Goal: Transaction & Acquisition: Purchase product/service

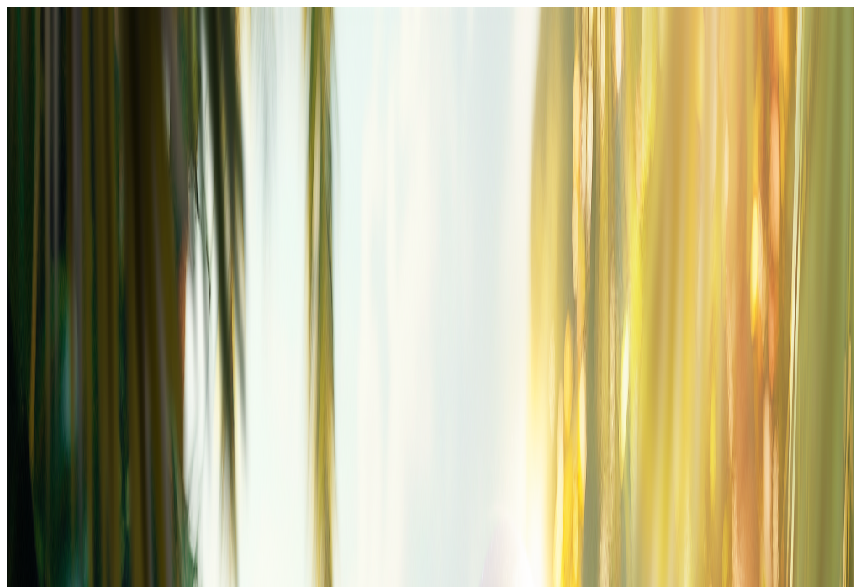
click at [132, 70] on button "Kirjaudu" at bounding box center [116, 61] width 55 height 18
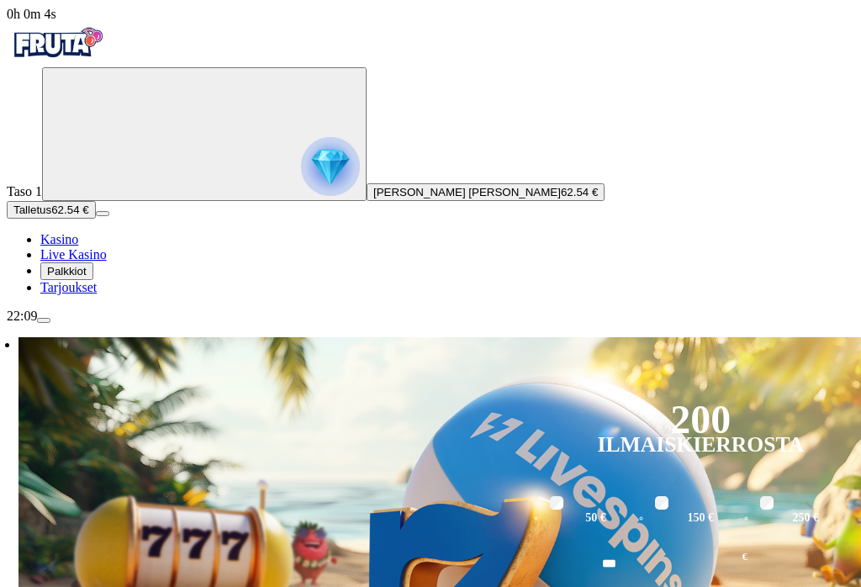
click at [87, 277] on span "Palkkiot" at bounding box center [67, 271] width 40 height 13
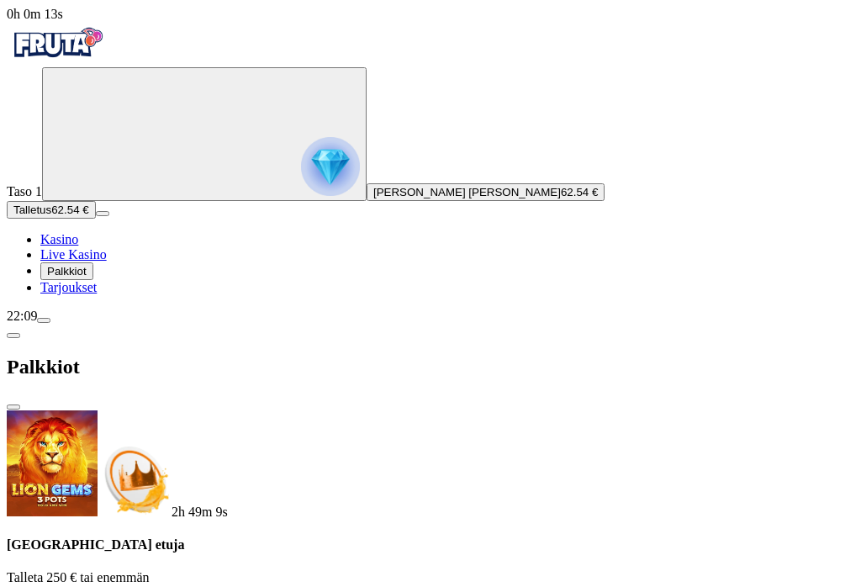
click at [97, 294] on span "Tarjoukset" at bounding box center [68, 287] width 56 height 14
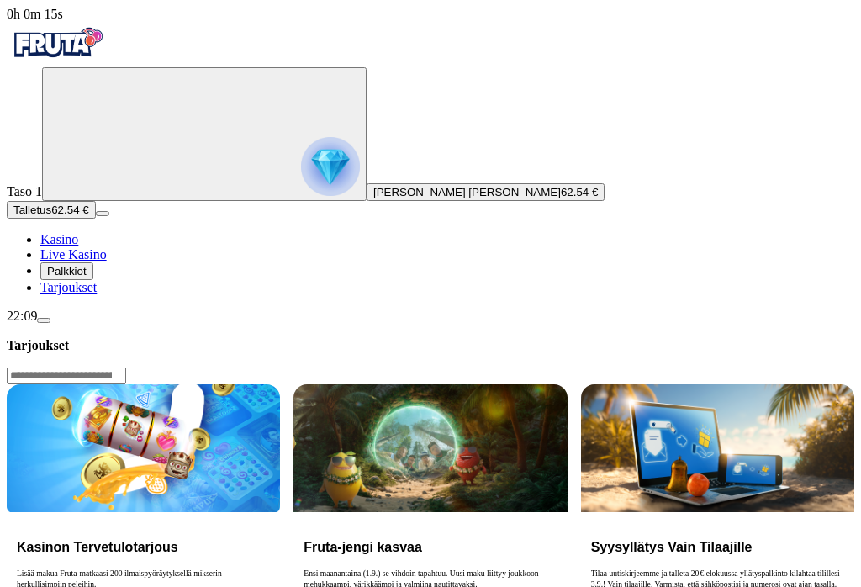
click at [97, 294] on span "Tarjoukset" at bounding box center [68, 287] width 56 height 14
click at [106, 196] on icon "Primary" at bounding box center [175, 133] width 252 height 126
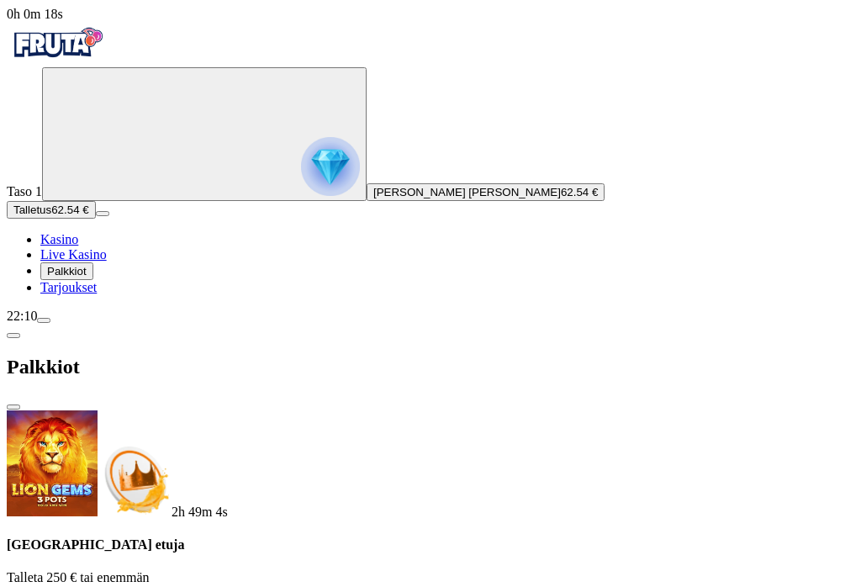
click at [301, 196] on img "Primary" at bounding box center [330, 166] width 59 height 59
click at [13, 335] on span "chevron-left icon" at bounding box center [13, 335] width 0 height 0
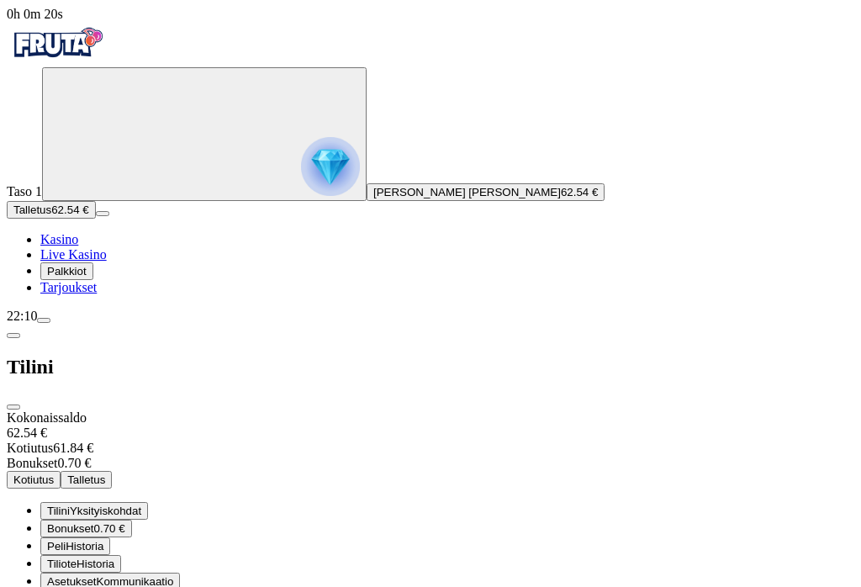
click at [89, 213] on circle "Primary" at bounding box center [175, 133] width 172 height 172
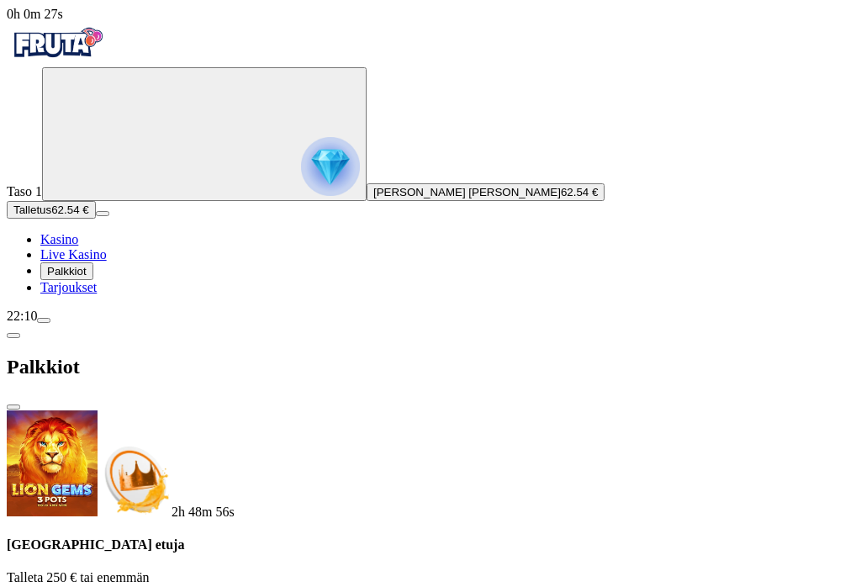
click at [13, 407] on span "close icon" at bounding box center [13, 407] width 0 height 0
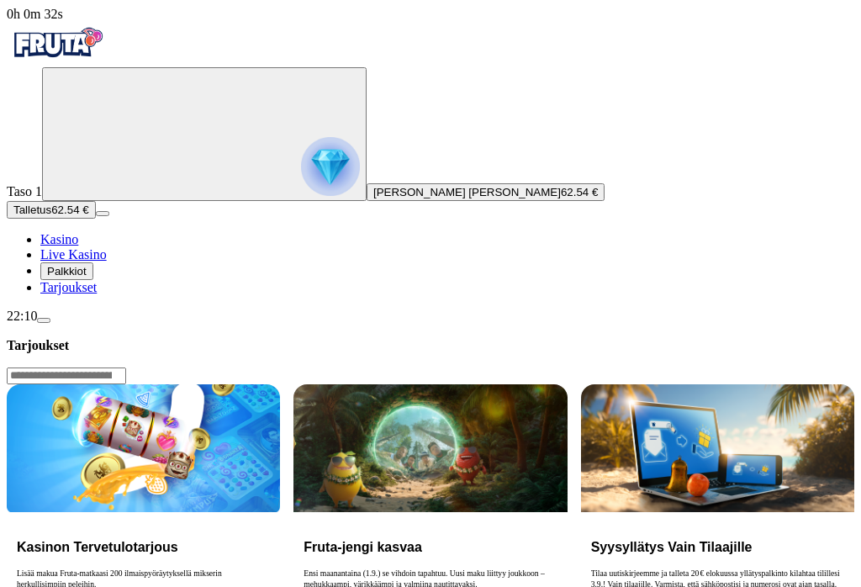
click at [256, 337] on h3 "Tarjoukset" at bounding box center [431, 345] width 848 height 16
click at [108, 60] on img "Primary" at bounding box center [57, 43] width 101 height 42
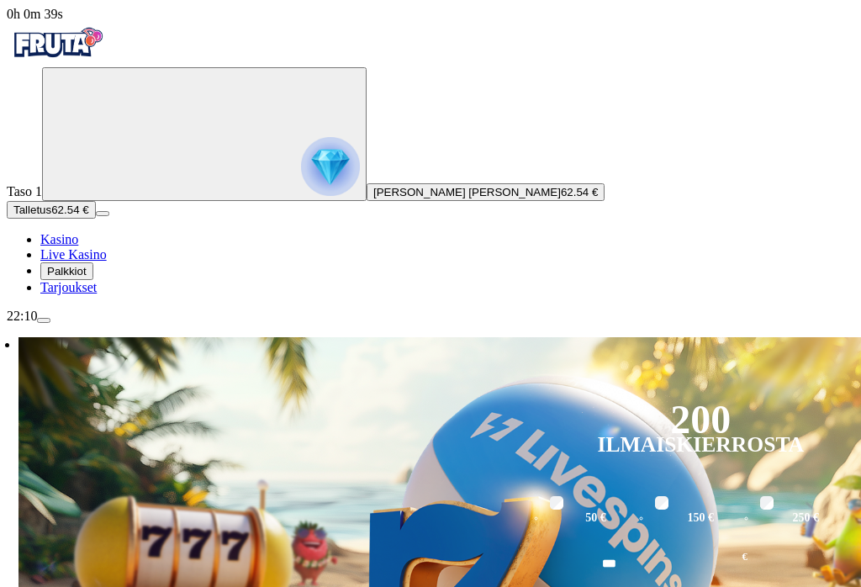
click at [78, 246] on span "Kasino" at bounding box center [59, 239] width 38 height 14
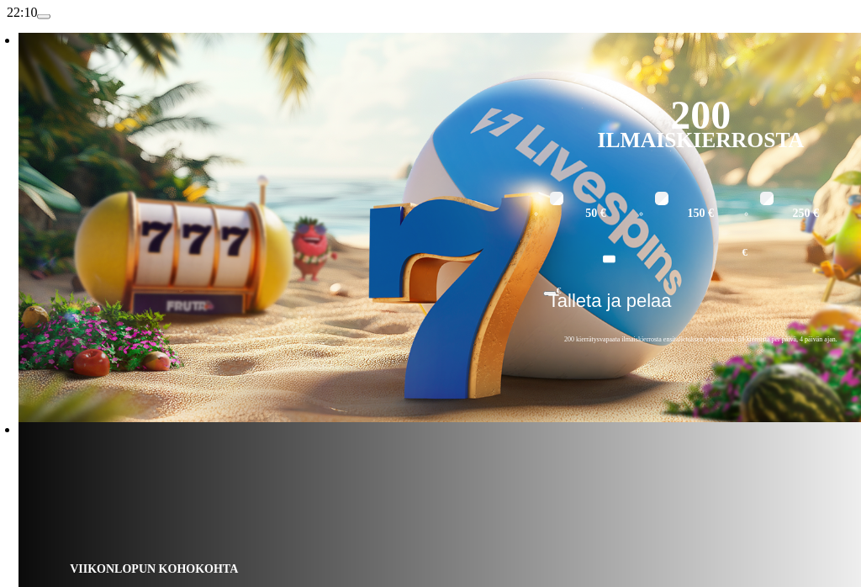
scroll to position [311, 0]
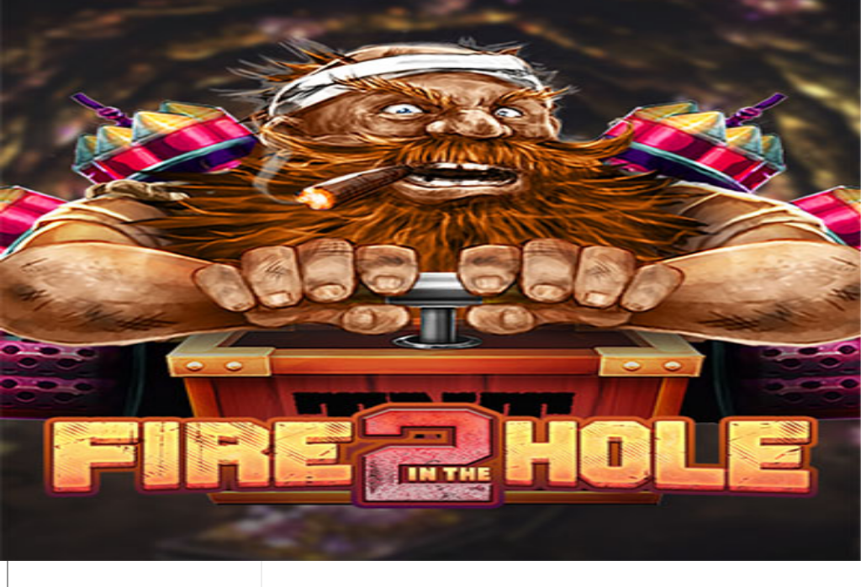
scroll to position [26, 0]
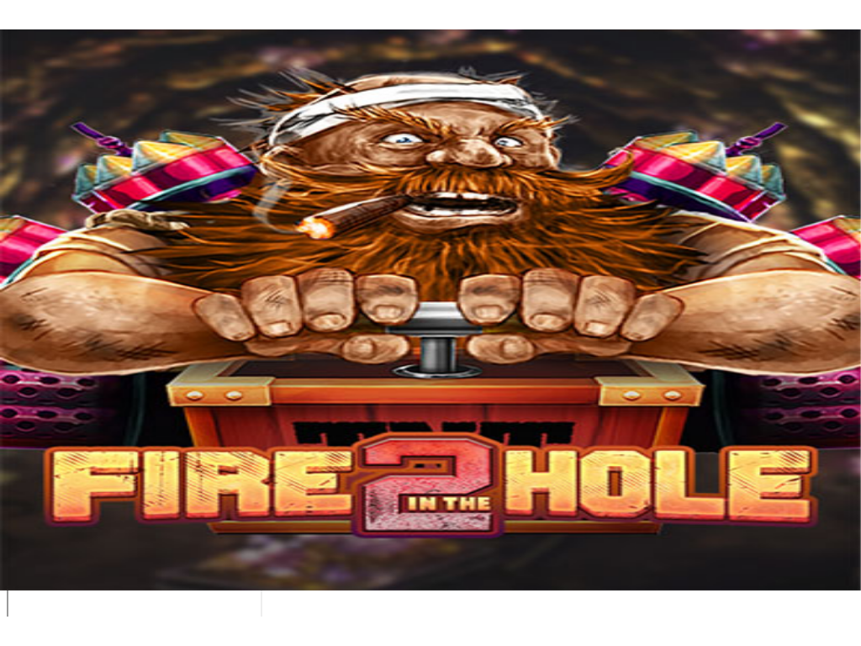
scroll to position [0, 0]
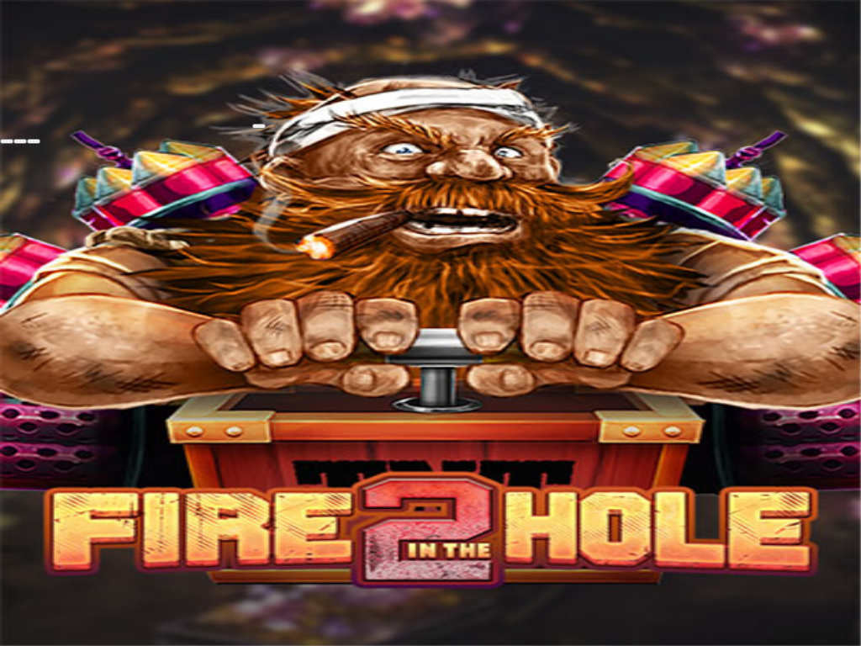
click at [34, 141] on span "fullscreen-exit icon" at bounding box center [34, 141] width 0 height 0
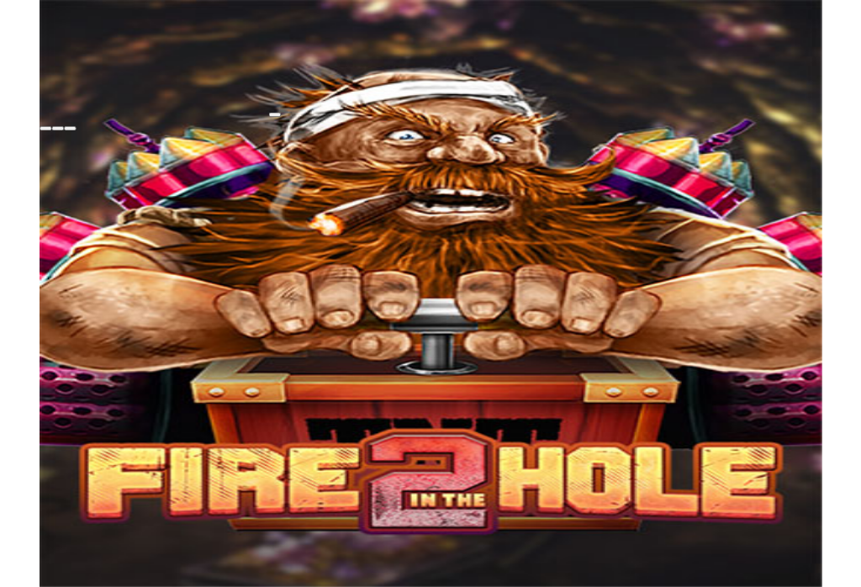
scroll to position [26, 0]
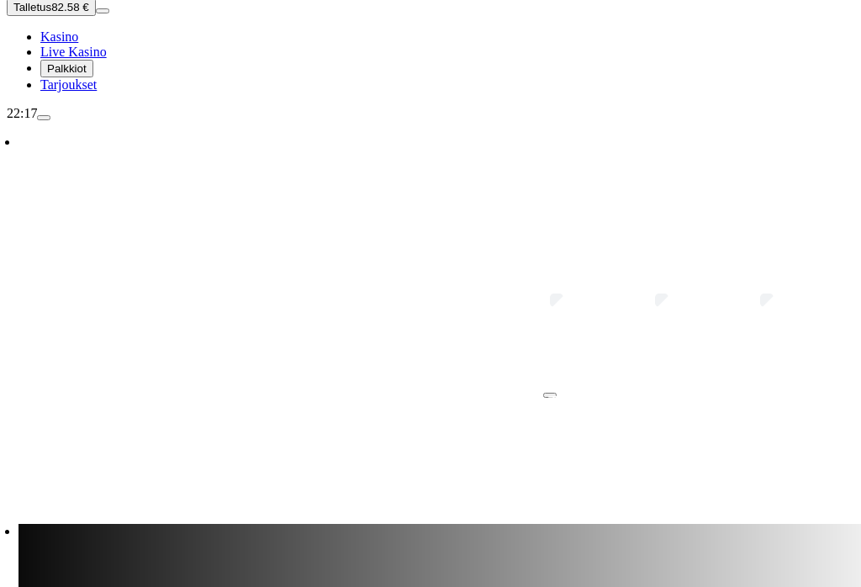
scroll to position [198, 0]
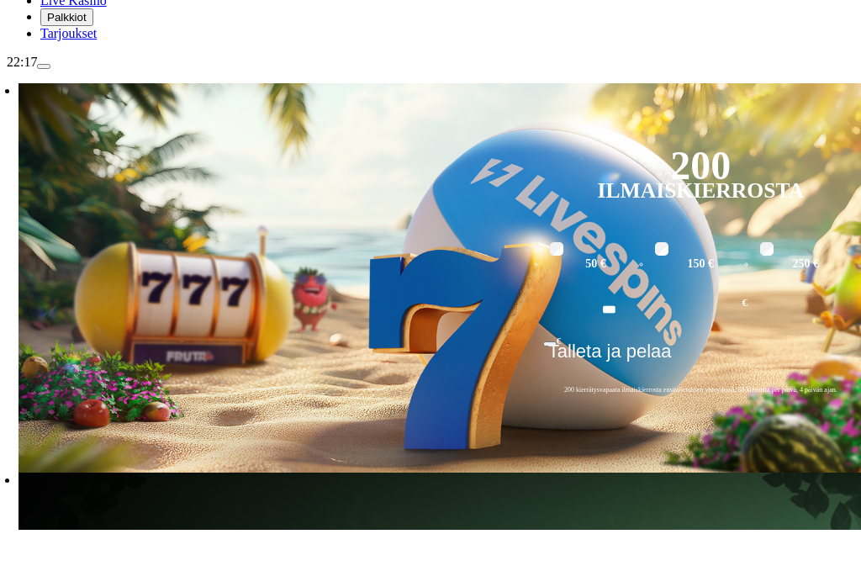
type input "*******"
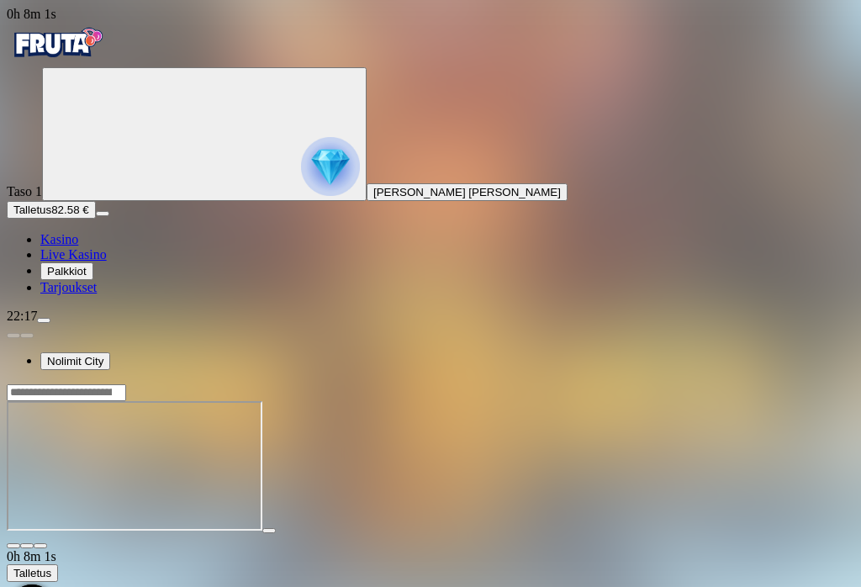
click at [40, 546] on span "fullscreen icon" at bounding box center [40, 546] width 0 height 0
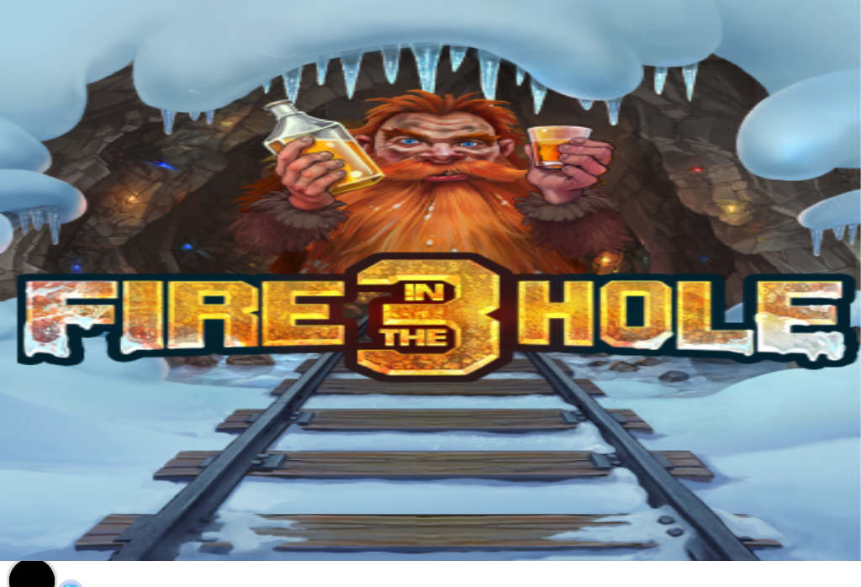
click at [40, 520] on span "fullscreen icon" at bounding box center [40, 520] width 0 height 0
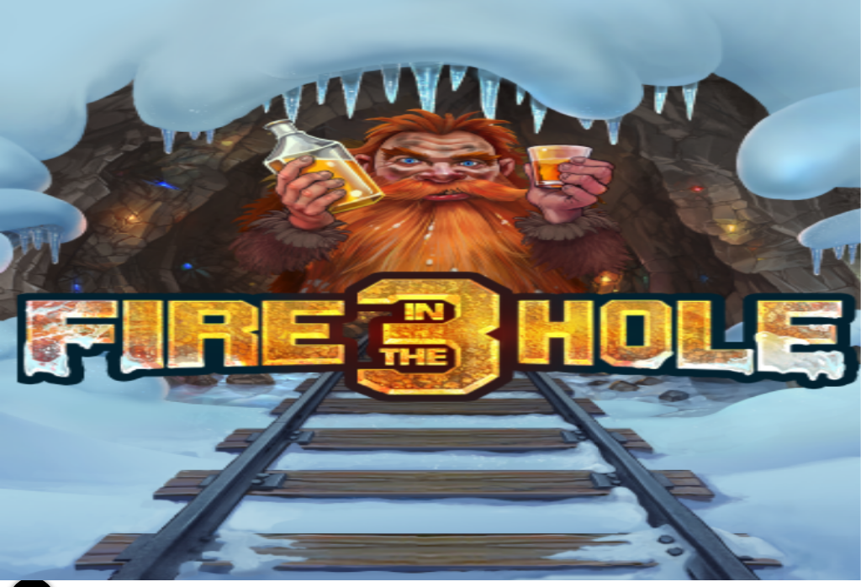
click at [40, 539] on span "fullscreen icon" at bounding box center [40, 539] width 0 height 0
click at [13, 539] on span "close icon" at bounding box center [13, 539] width 0 height 0
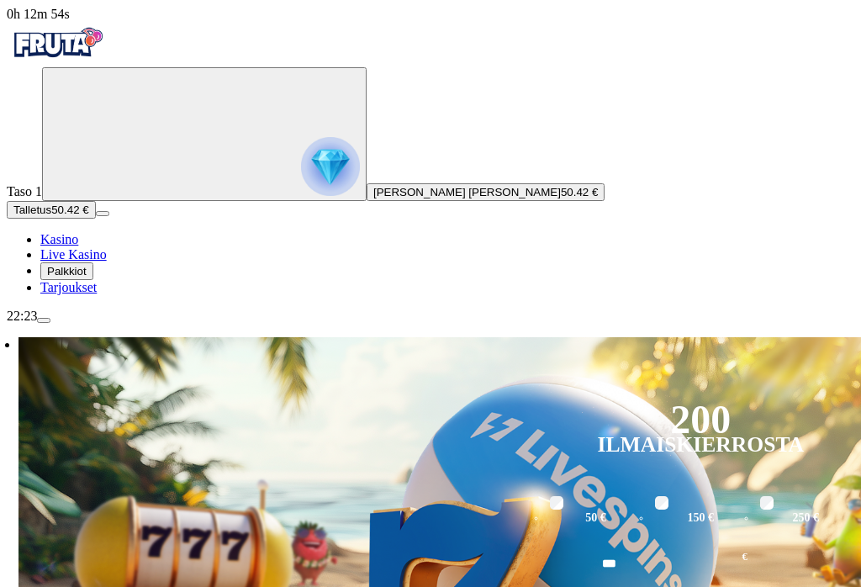
click at [50, 323] on button "menu" at bounding box center [43, 320] width 13 height 5
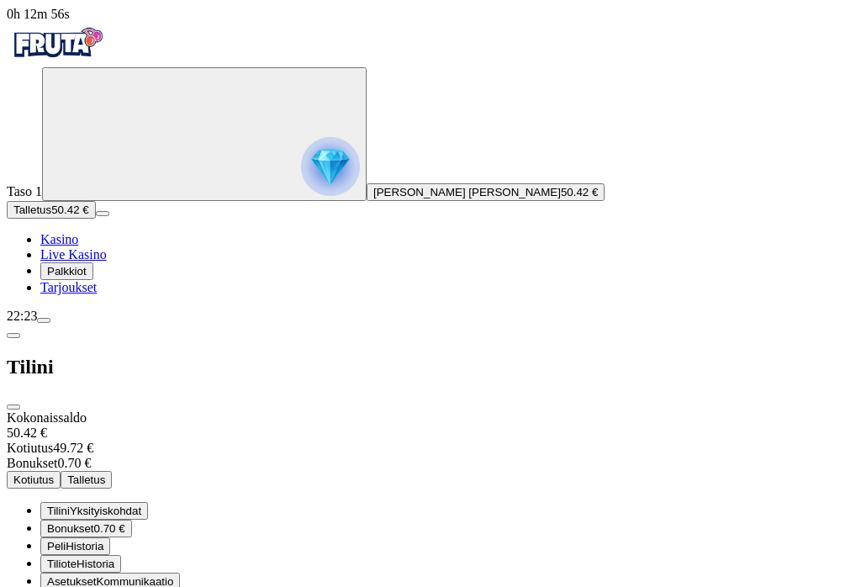
click at [54, 473] on span "Kotiutus" at bounding box center [33, 479] width 40 height 13
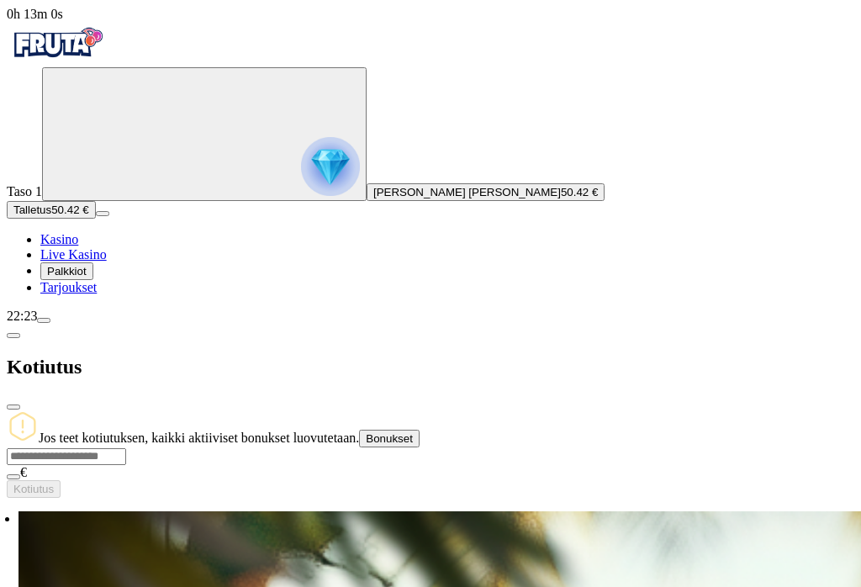
click at [13, 335] on span "chevron-left icon" at bounding box center [13, 335] width 0 height 0
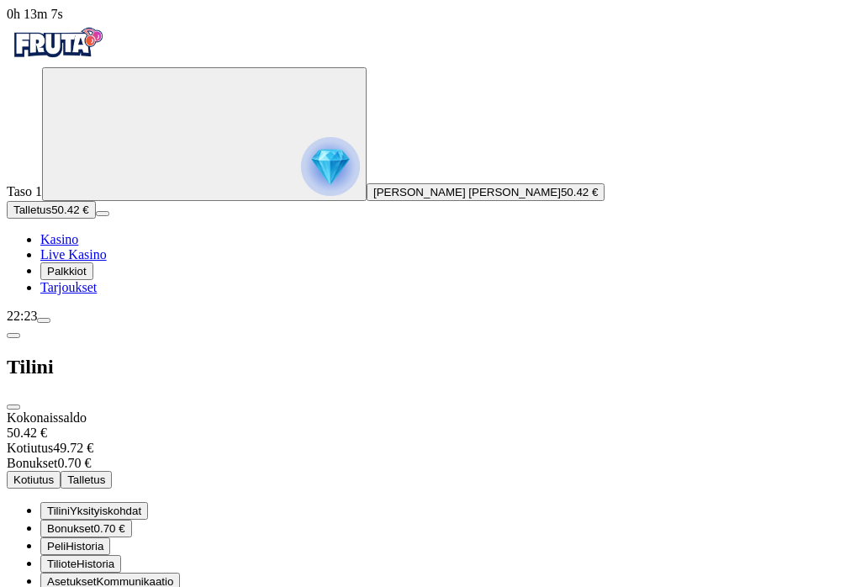
click at [13, 407] on span "close icon" at bounding box center [13, 407] width 0 height 0
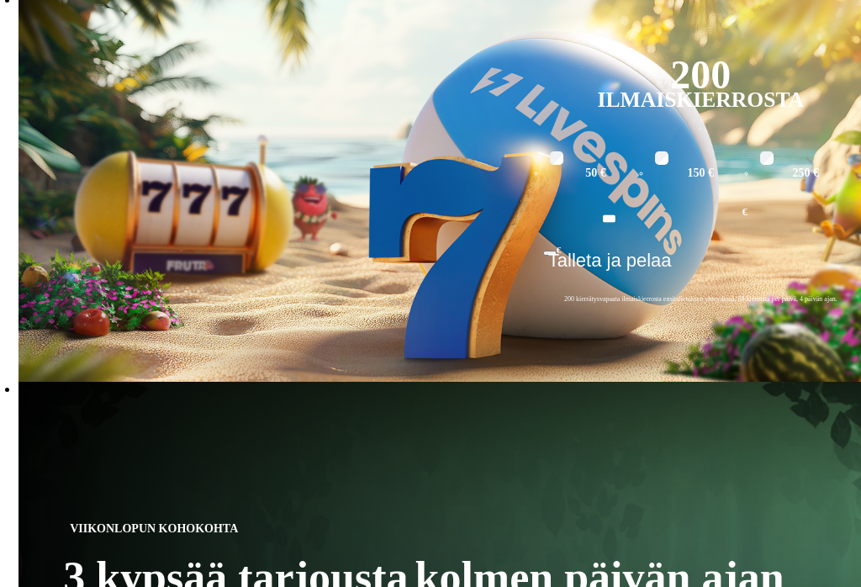
scroll to position [346, 0]
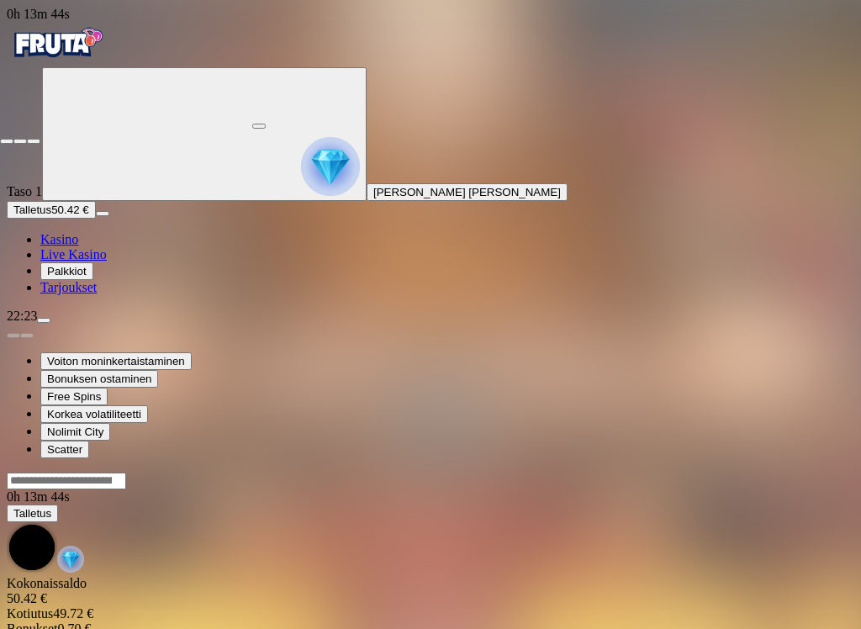
click at [7, 141] on span "close icon" at bounding box center [7, 141] width 0 height 0
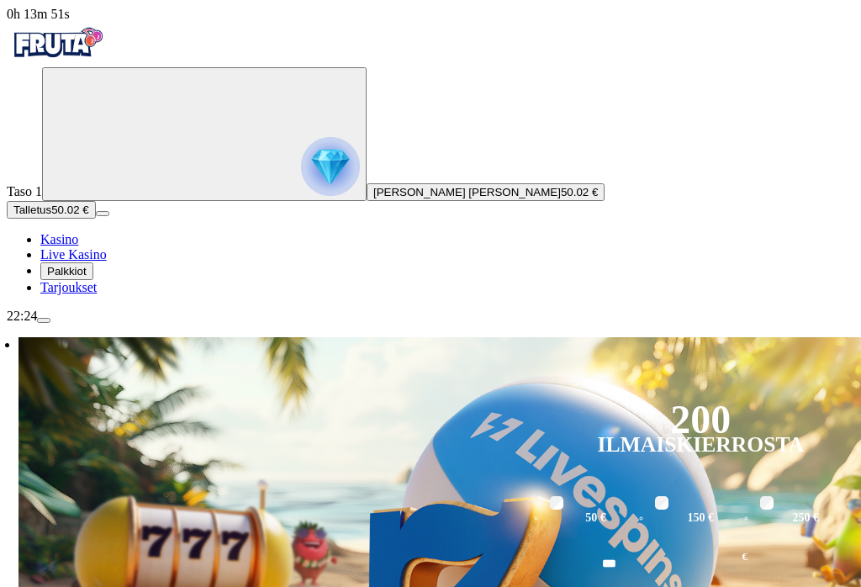
click at [44, 320] on span "menu icon" at bounding box center [44, 320] width 0 height 0
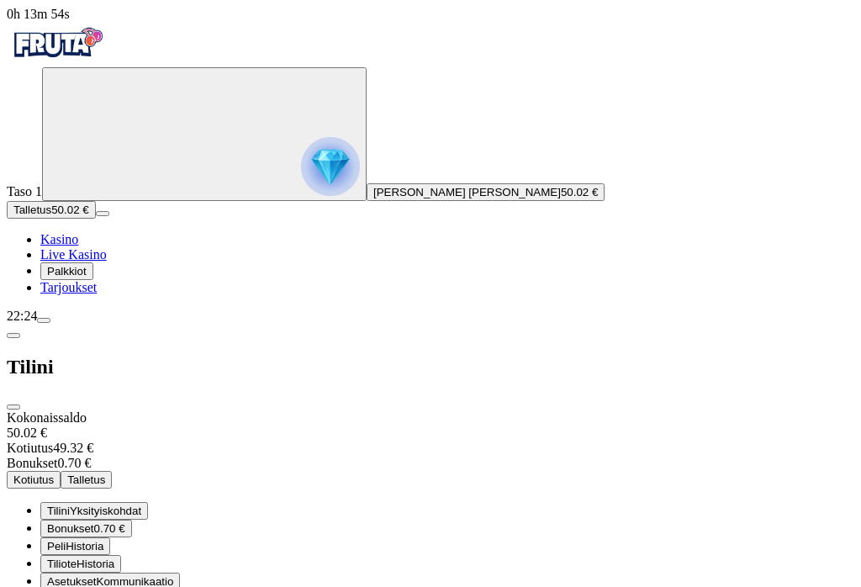
click at [54, 473] on span "Kotiutus" at bounding box center [33, 479] width 40 height 13
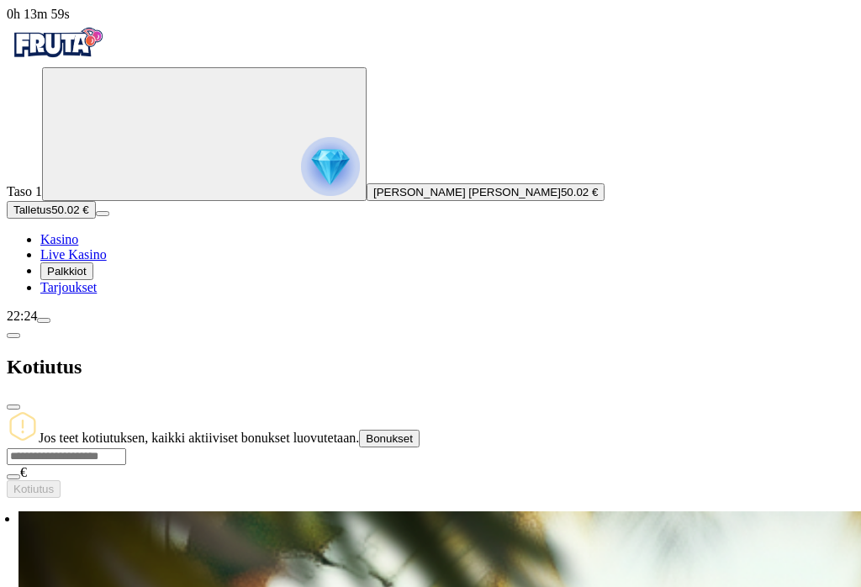
click at [126, 448] on input "number" at bounding box center [66, 456] width 119 height 17
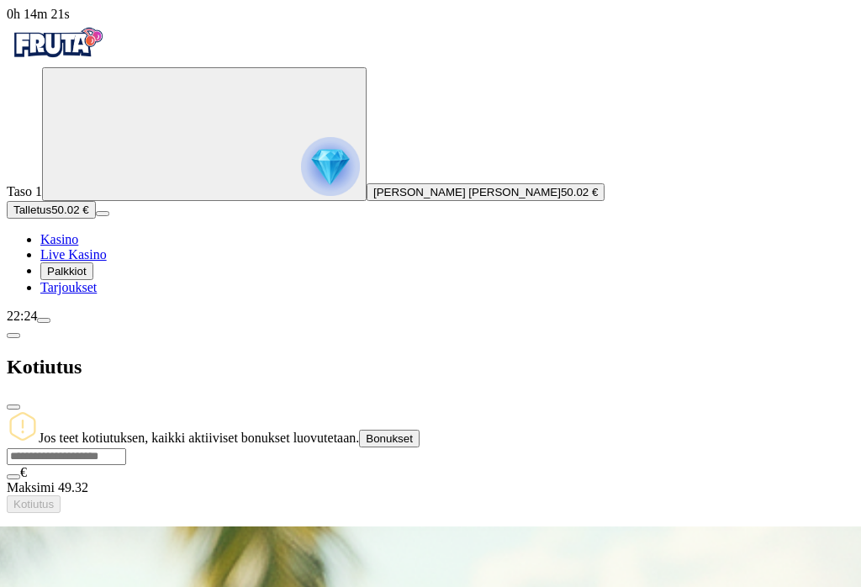
type input "*"
click at [413, 432] on span "Bonukset" at bounding box center [389, 438] width 47 height 13
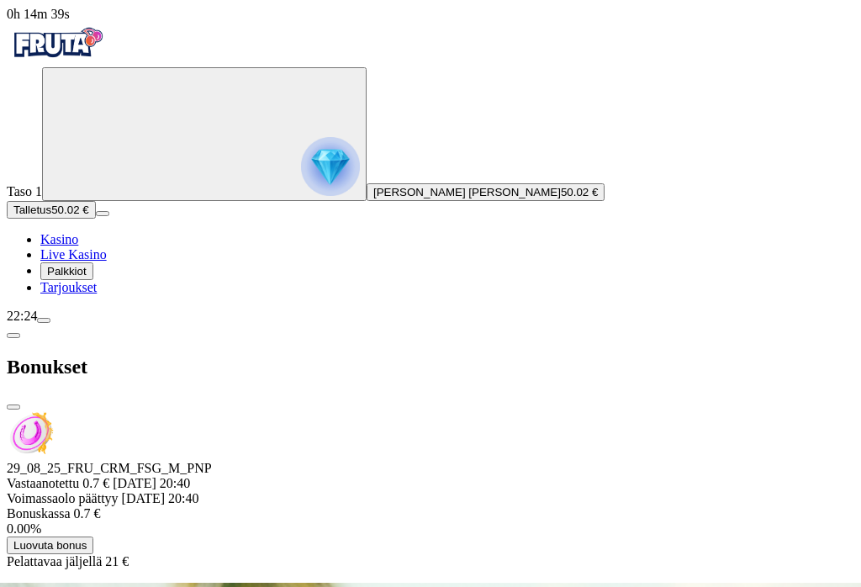
click at [13, 335] on span "chevron-left icon" at bounding box center [13, 335] width 0 height 0
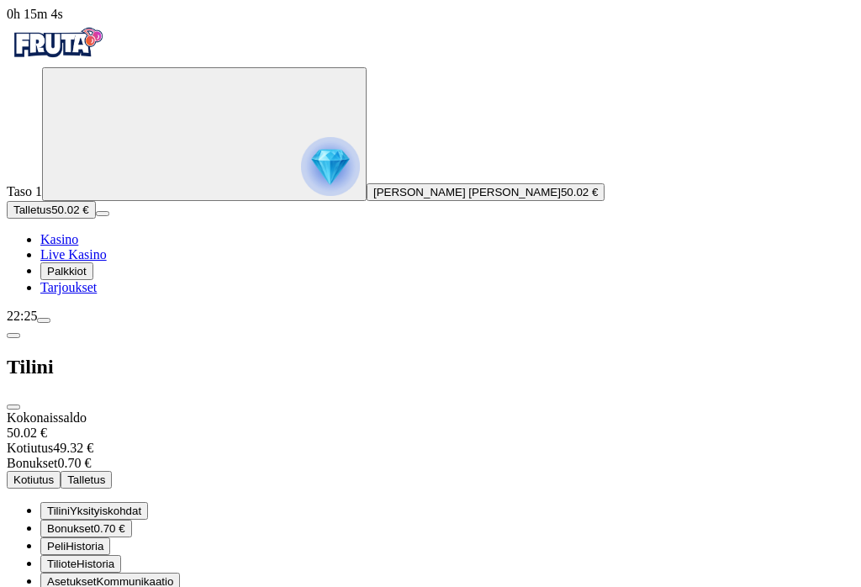
click at [61, 471] on button "Kotiutus" at bounding box center [34, 480] width 54 height 18
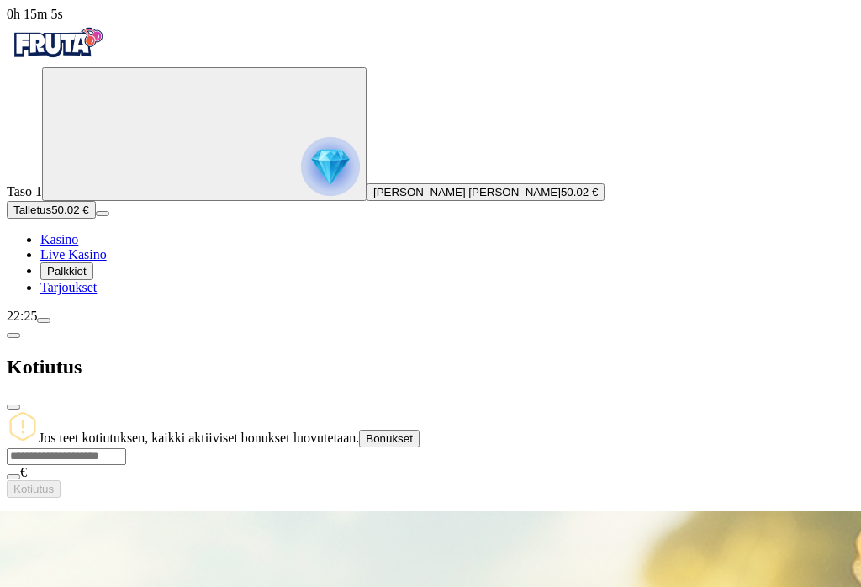
click at [126, 448] on input "number" at bounding box center [66, 456] width 119 height 17
type input "**"
click at [61, 480] on button "Kotiutus" at bounding box center [34, 489] width 54 height 18
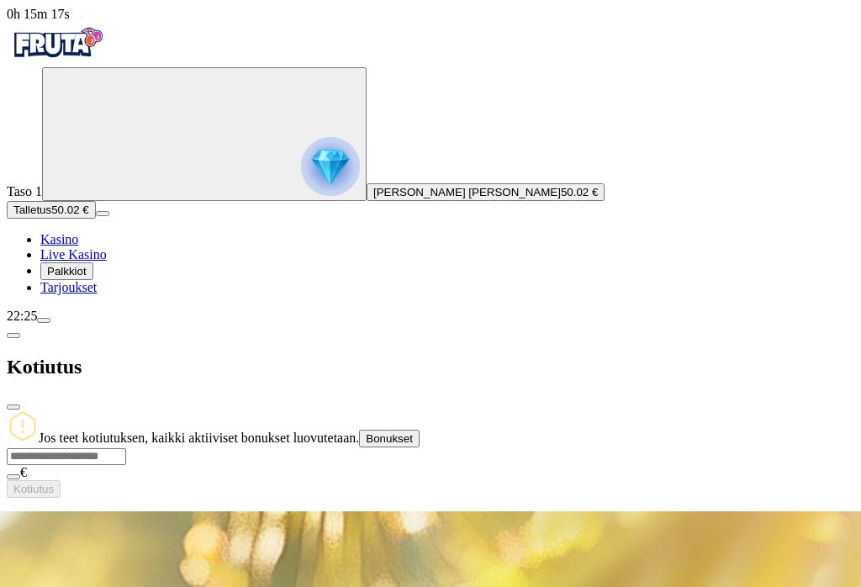
click at [13, 407] on span "close icon" at bounding box center [13, 407] width 0 height 0
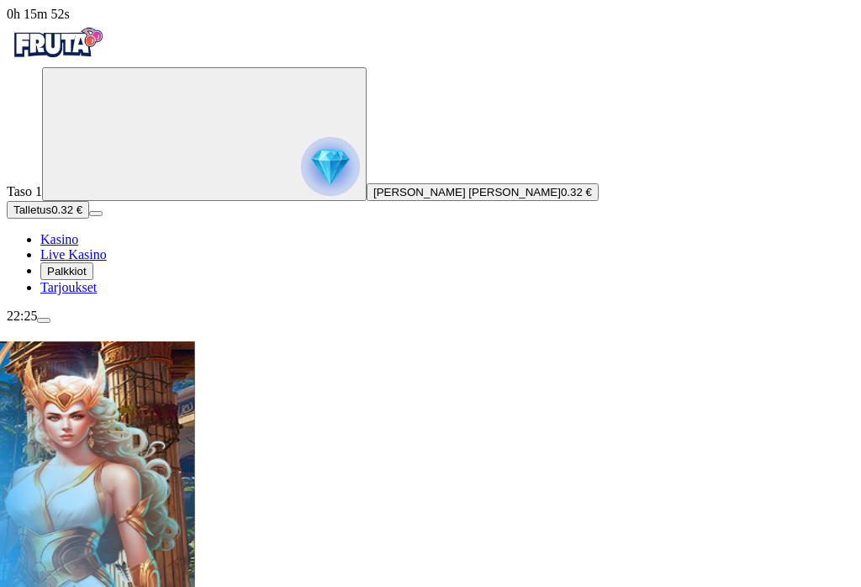
click at [44, 320] on span "menu icon" at bounding box center [44, 320] width 0 height 0
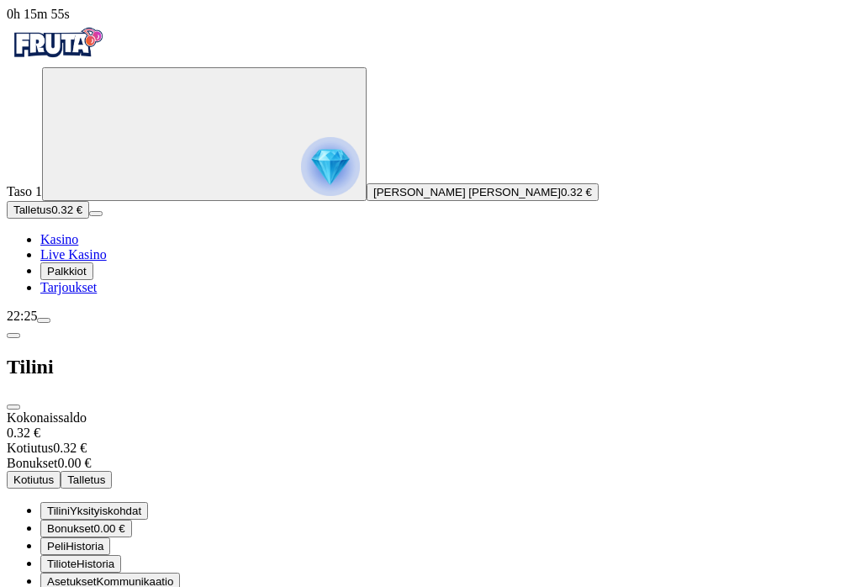
scroll to position [48, 0]
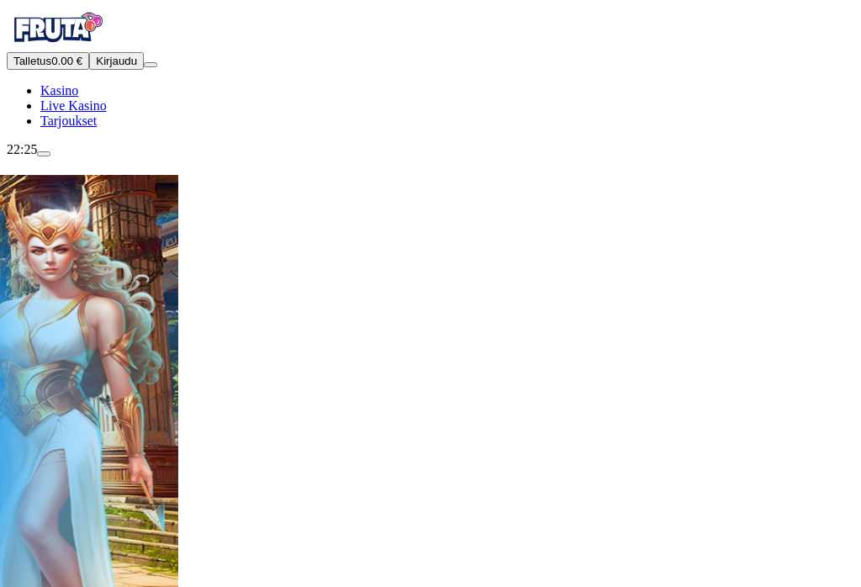
click at [119, 67] on span "Kirjaudu" at bounding box center [116, 61] width 41 height 13
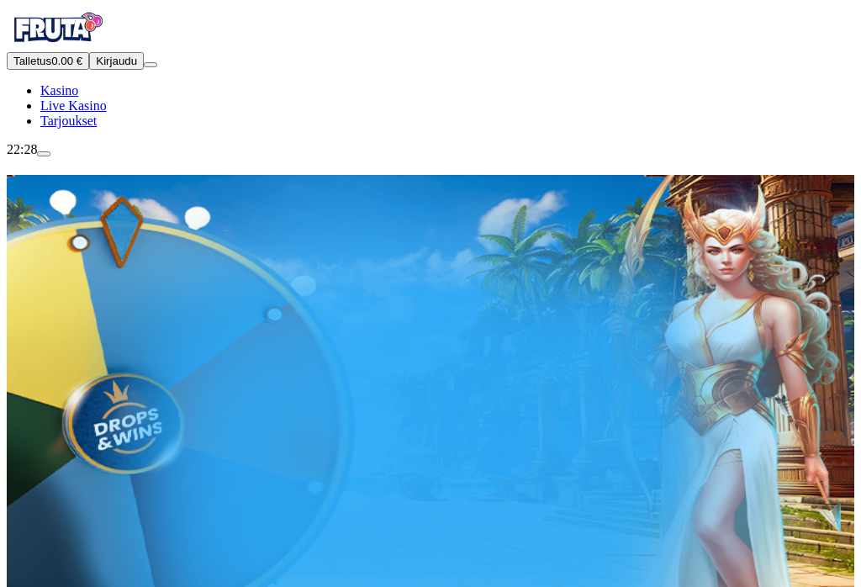
click at [132, 70] on button "Kirjaudu" at bounding box center [116, 61] width 55 height 18
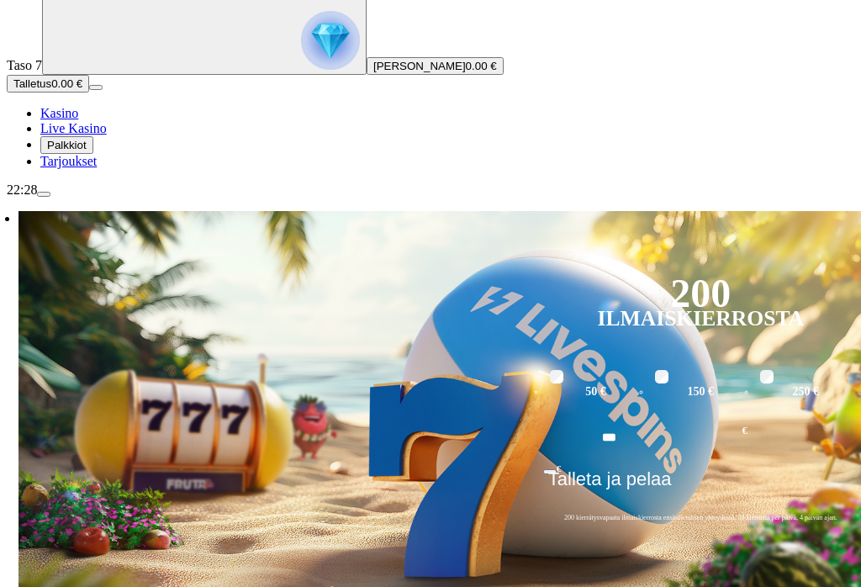
scroll to position [127, 0]
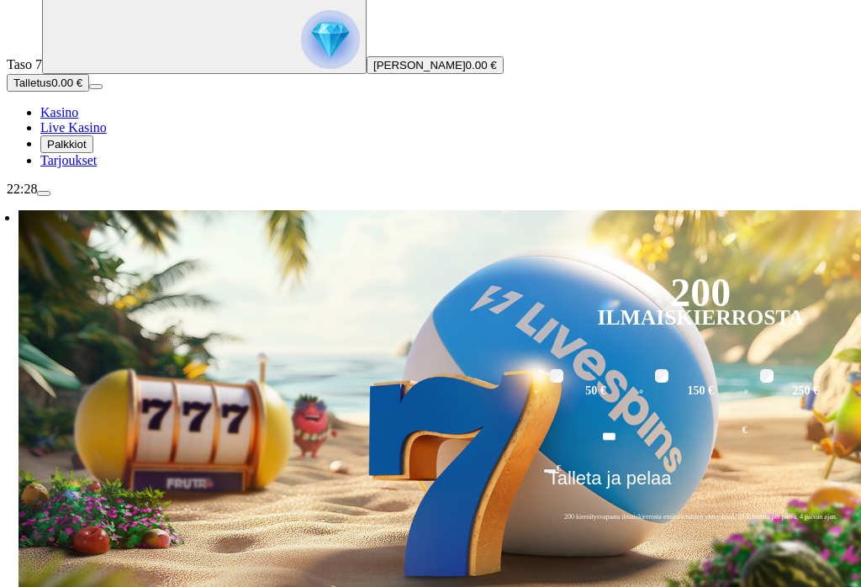
click at [87, 151] on span "Palkkiot" at bounding box center [67, 144] width 40 height 13
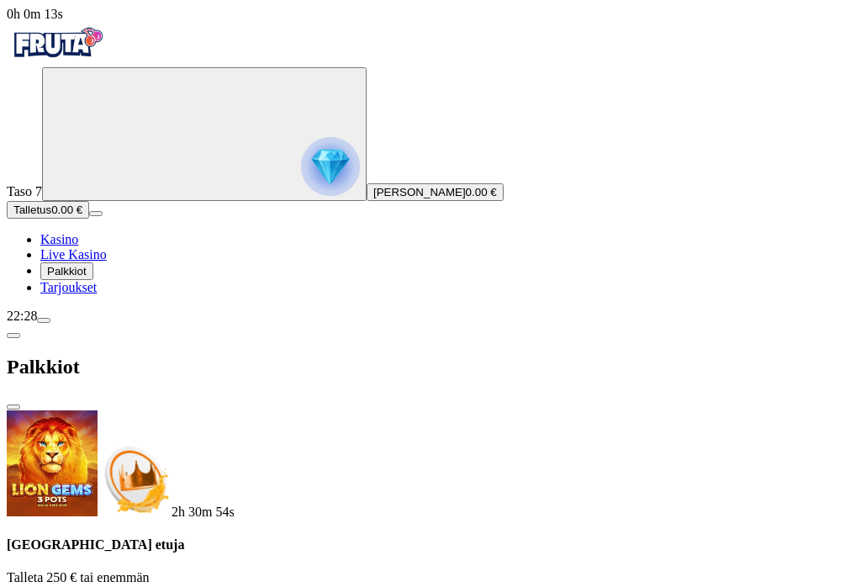
scroll to position [165, 0]
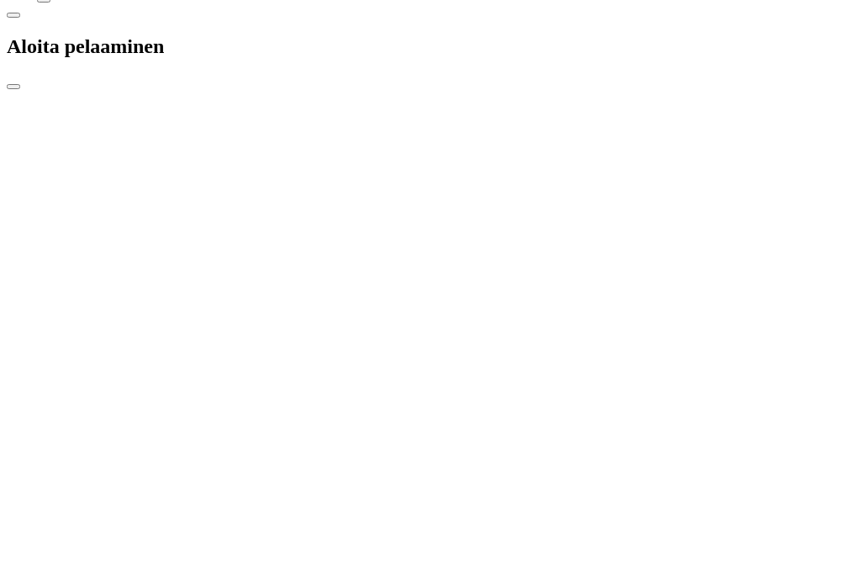
type input "*"
type input "**"
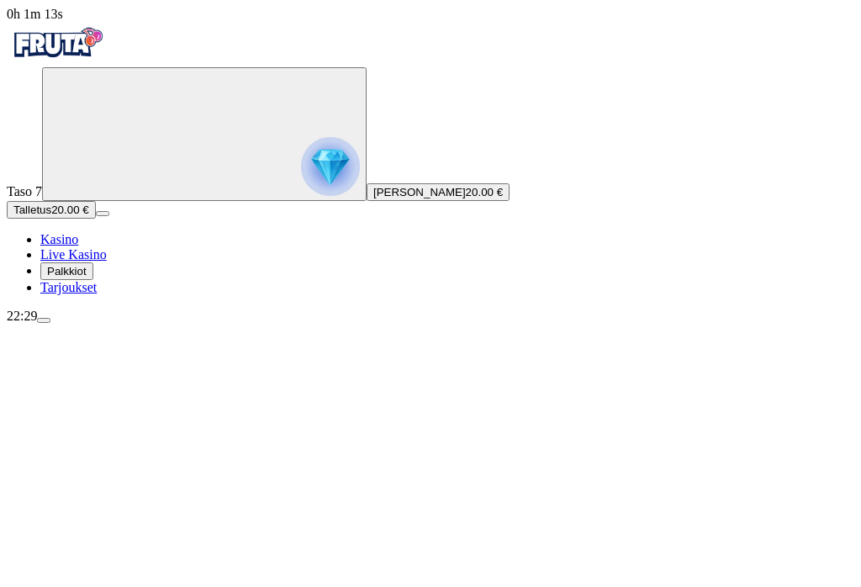
click at [93, 280] on button "Palkkiot" at bounding box center [66, 271] width 53 height 18
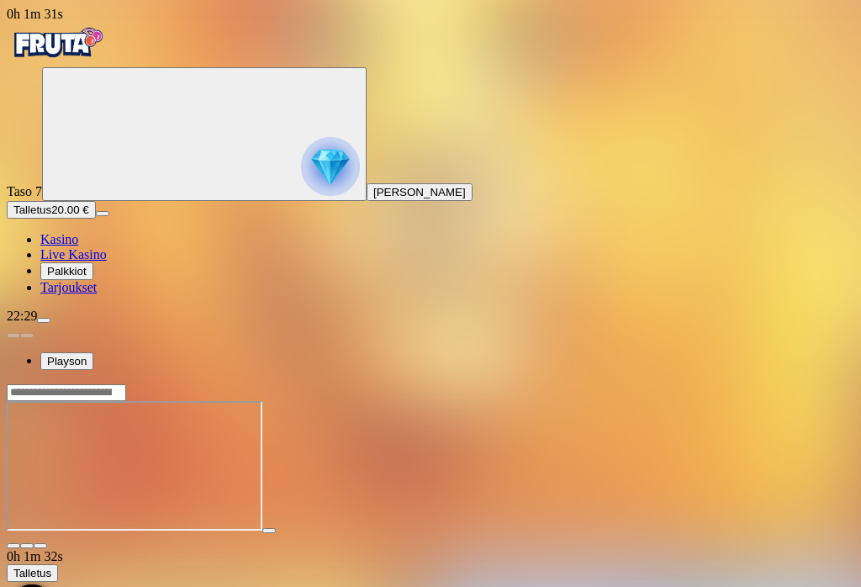
click at [40, 546] on span "fullscreen icon" at bounding box center [40, 546] width 0 height 0
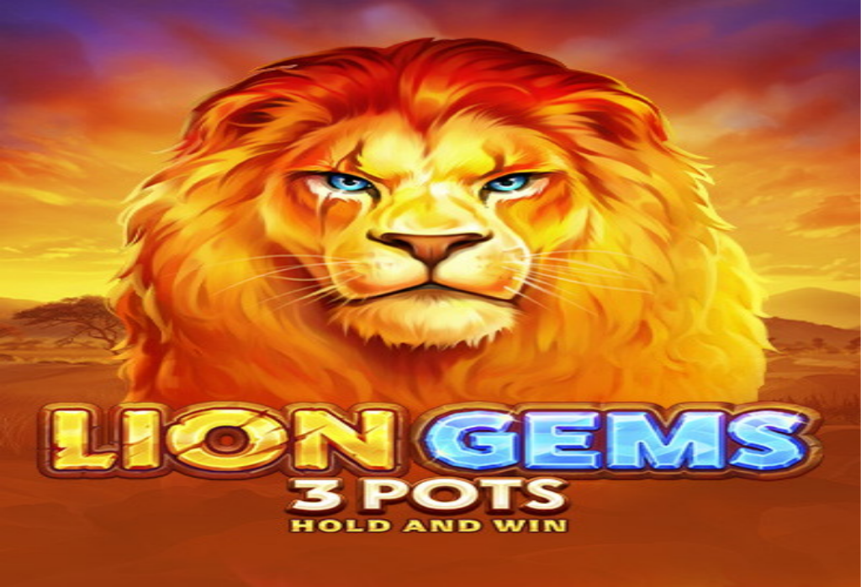
click at [13, 546] on span "close icon" at bounding box center [13, 546] width 0 height 0
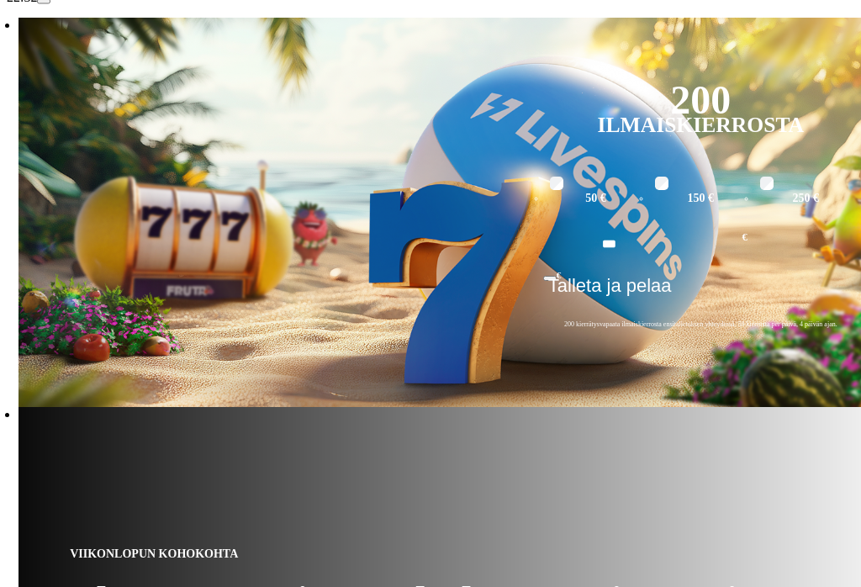
scroll to position [320, 0]
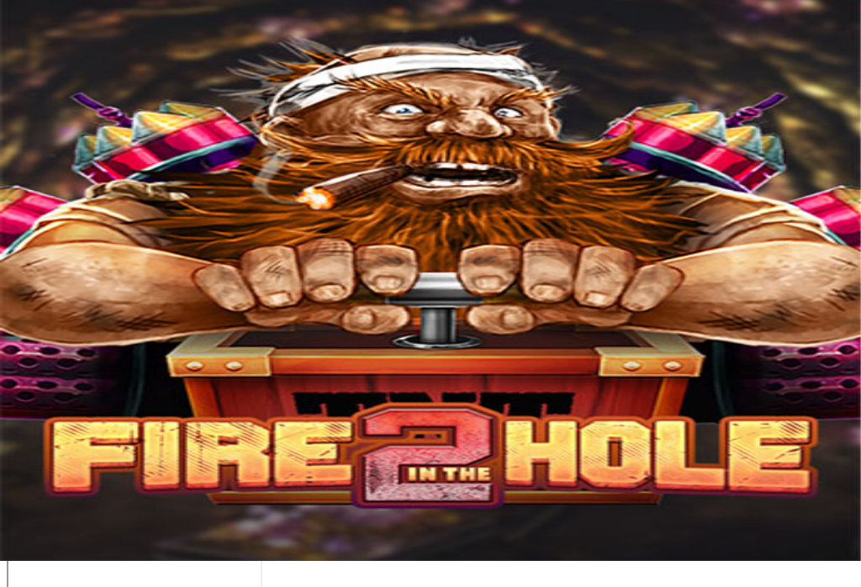
scroll to position [26, 0]
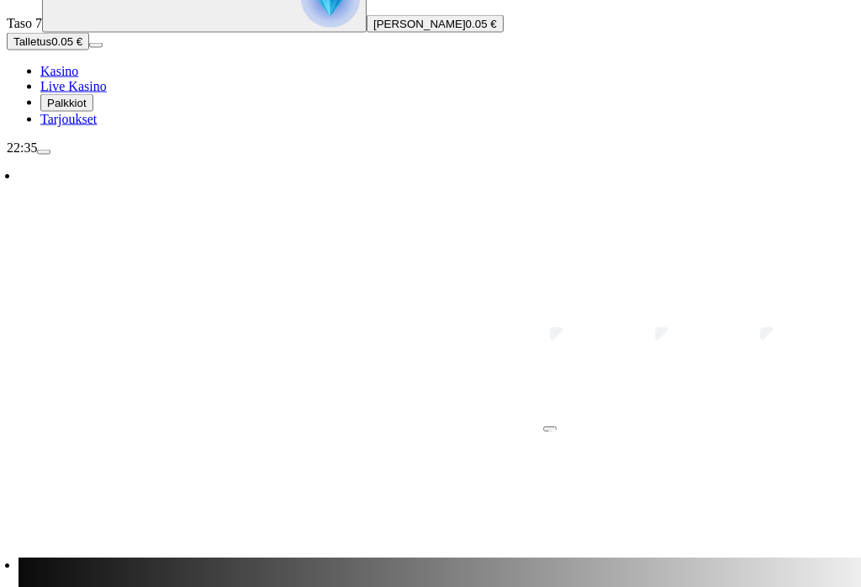
scroll to position [172, 0]
